Goal: Task Accomplishment & Management: Use online tool/utility

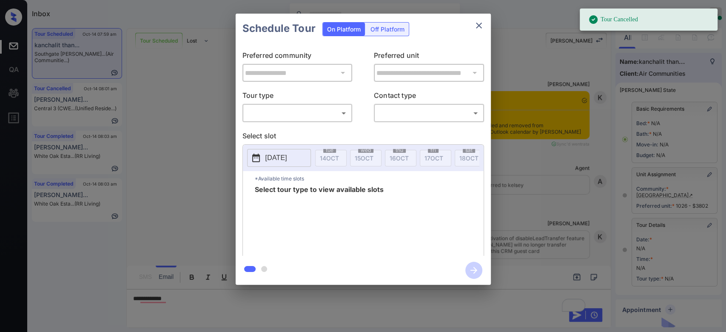
scroll to position [10, 0]
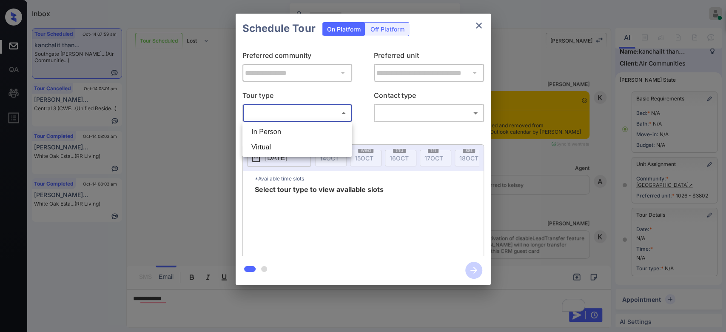
click at [325, 116] on body "Tour Cancelled Inbox Mukesh Online Set yourself offline Set yourself on break P…" at bounding box center [363, 166] width 726 height 332
click at [267, 148] on li "Virtual" at bounding box center [297, 147] width 105 height 15
type input "*******"
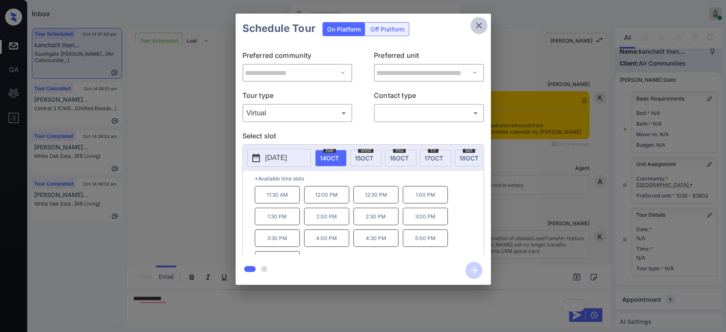
click at [478, 18] on button "close" at bounding box center [478, 25] width 17 height 17
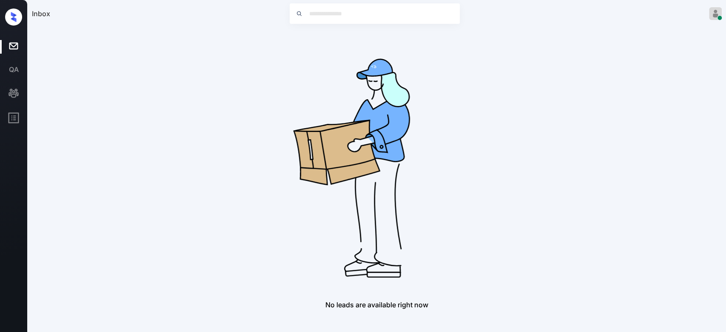
click at [548, 102] on div "No leads are available right now" at bounding box center [377, 168] width 690 height 281
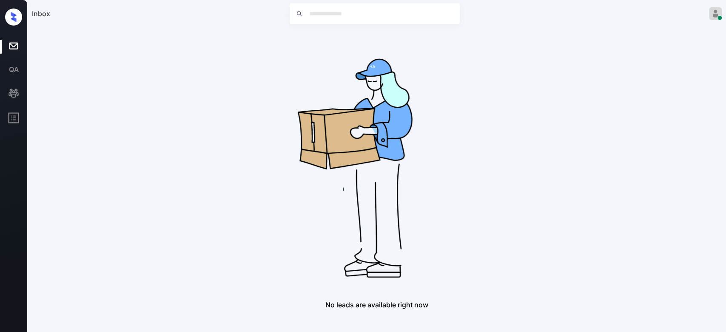
click at [584, 94] on div "No leads are available right now" at bounding box center [377, 168] width 690 height 281
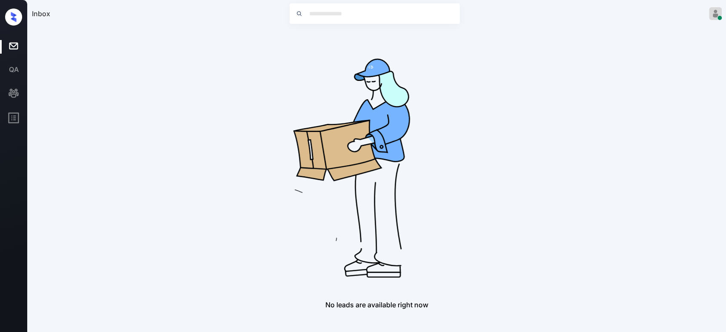
click at [568, 55] on div "No leads are available right now" at bounding box center [377, 168] width 690 height 281
click at [568, 103] on div "No leads are available right now" at bounding box center [377, 168] width 690 height 281
click at [569, 133] on div "No leads are available right now" at bounding box center [377, 168] width 690 height 281
click at [579, 101] on div "No leads are available right now" at bounding box center [377, 168] width 690 height 281
